Goal: Information Seeking & Learning: Learn about a topic

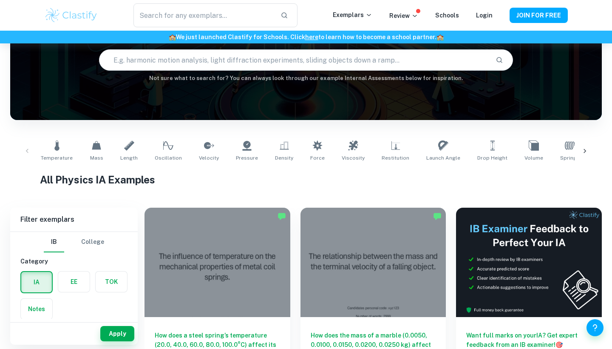
scroll to position [79, 0]
click at [279, 60] on input "text" at bounding box center [293, 60] width 389 height 24
type input "psi vs rebound"
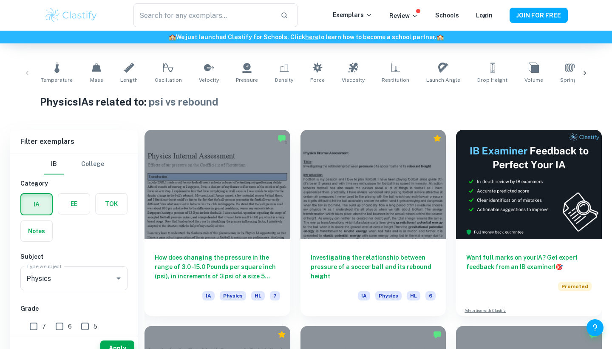
scroll to position [184, 0]
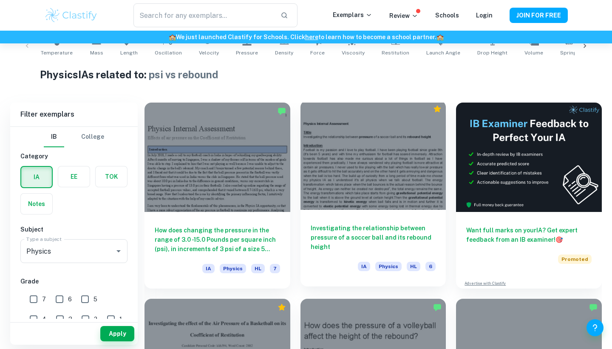
click at [334, 233] on h6 "Investigating the relationship between pressure of a soccer ball and its reboun…" at bounding box center [373, 237] width 125 height 28
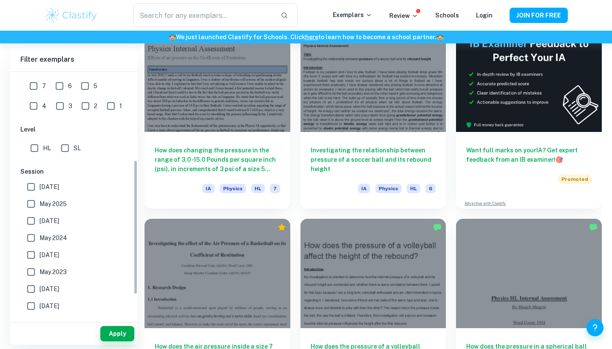
scroll to position [157, 0]
click at [34, 153] on input "HL" at bounding box center [34, 149] width 17 height 17
checkbox input "true"
click at [115, 331] on button "Apply" at bounding box center [117, 333] width 34 height 15
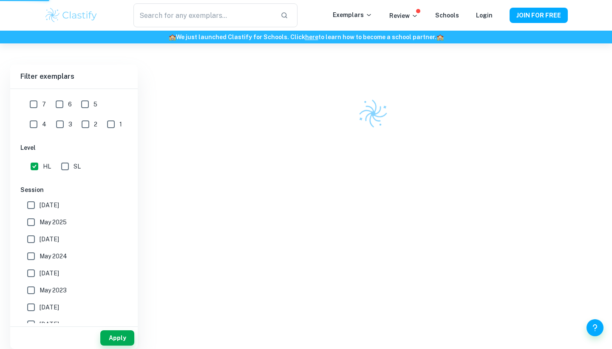
scroll to position [196, 0]
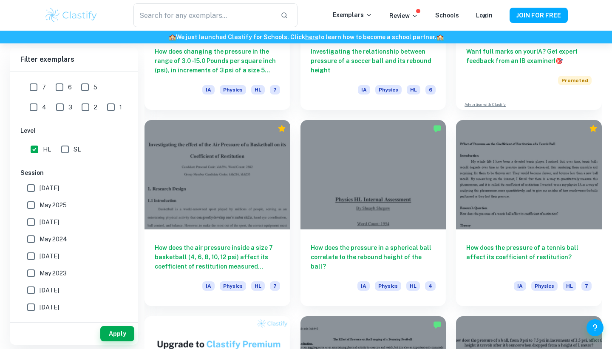
scroll to position [363, 0]
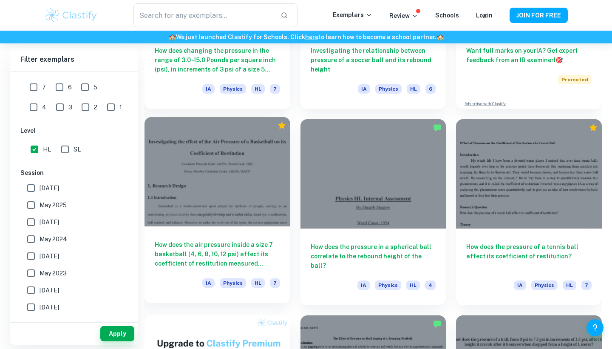
click at [251, 257] on h6 "How does the air pressure inside a size 7 basketball (4, 6, 8, 10, 12 psi) affe…" at bounding box center [217, 254] width 125 height 28
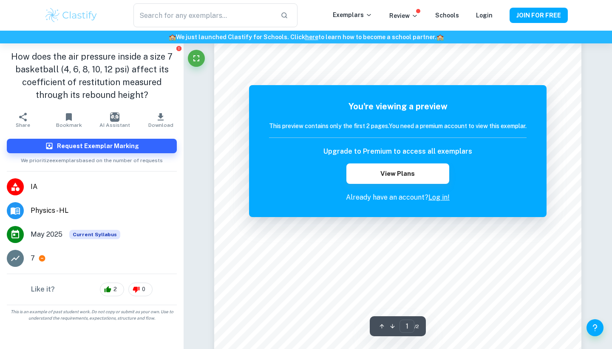
scroll to position [131, 0]
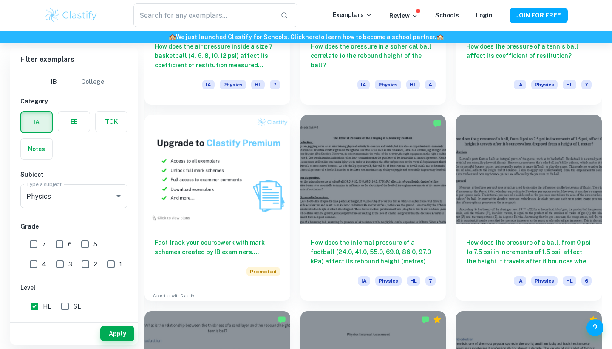
scroll to position [564, 0]
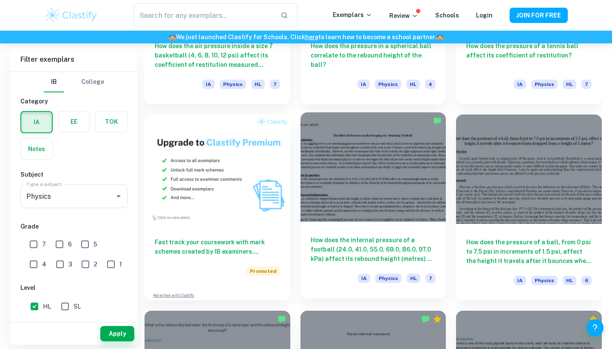
click at [327, 242] on h6 "How does the internal pressure of a football (24.0, 41.0, 55.0, 69.0, 86.0, 97.…" at bounding box center [373, 249] width 125 height 28
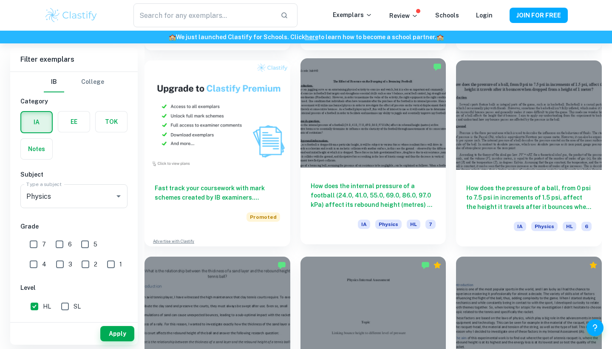
scroll to position [616, 0]
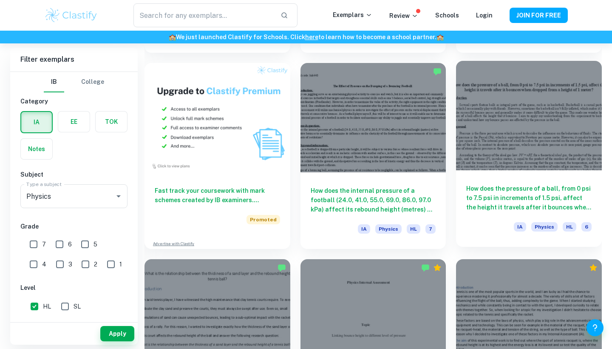
click at [521, 200] on h6 "How does the pressure of a ball, from 0 psi to 7.5 psi in increments of 1.5 psi…" at bounding box center [528, 198] width 125 height 28
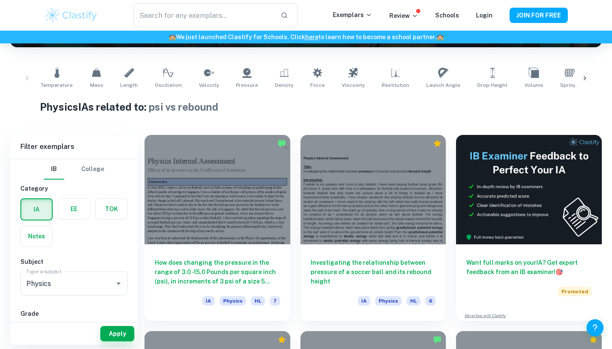
scroll to position [153, 0]
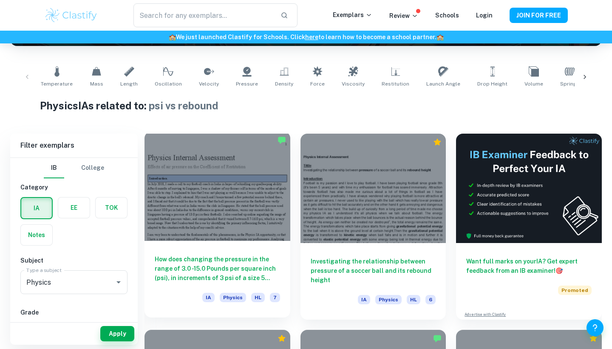
click at [184, 269] on h6 "How does changing the pressure in the range of 3.0 -15.0 Pounds per square inch…" at bounding box center [217, 268] width 125 height 28
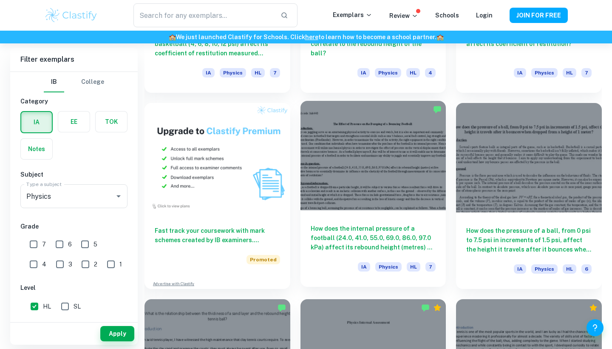
scroll to position [576, 0]
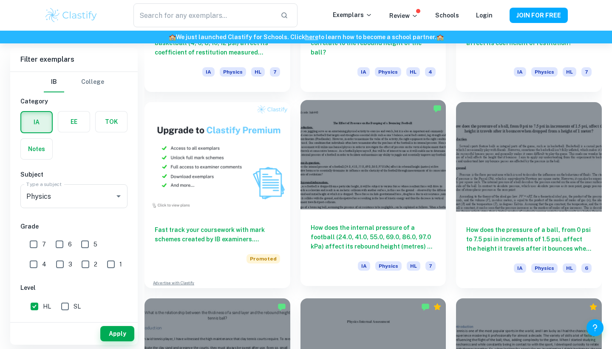
click at [363, 228] on h6 "How does the internal pressure of a football (24.0, 41.0, 55.0, 69.0, 86.0, 97.…" at bounding box center [373, 237] width 125 height 28
